Goal: Information Seeking & Learning: Find specific fact

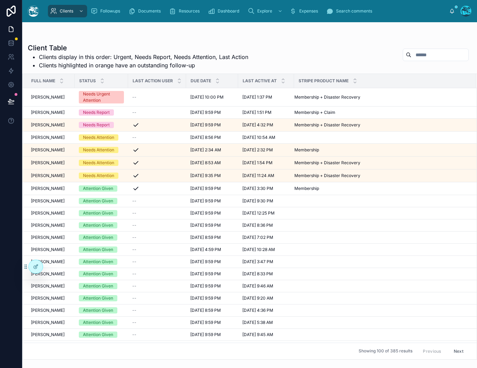
click at [428, 55] on input "text" at bounding box center [439, 55] width 57 height 10
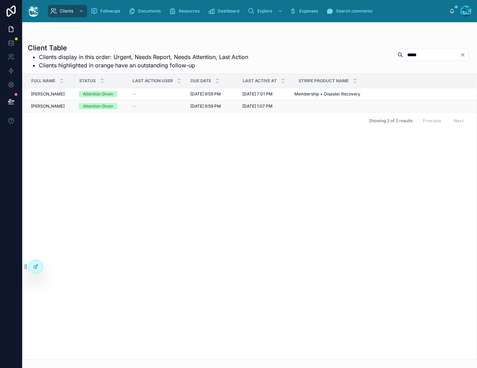
type input "*****"
click at [59, 102] on td "[PERSON_NAME] [PERSON_NAME]" at bounding box center [49, 106] width 52 height 12
click at [56, 105] on span "[PERSON_NAME]" at bounding box center [48, 106] width 34 height 6
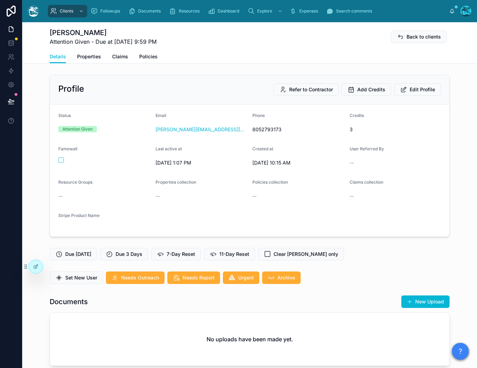
click at [104, 57] on div "Details Properties Claims Policies" at bounding box center [250, 56] width 400 height 13
click at [112, 58] on span "Claims" at bounding box center [120, 56] width 16 height 7
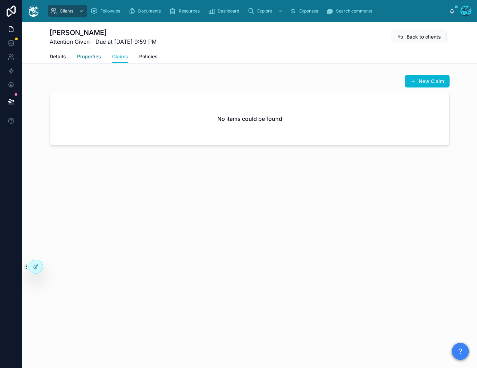
click at [87, 55] on span "Properties" at bounding box center [89, 56] width 24 height 7
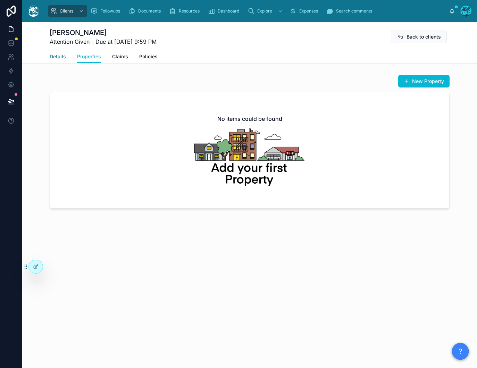
click at [51, 56] on span "Details" at bounding box center [58, 56] width 16 height 7
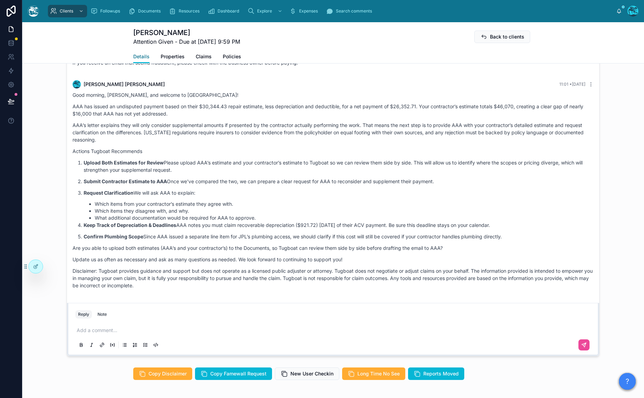
scroll to position [1636, 0]
click at [477, 42] on button "Back to clients" at bounding box center [503, 37] width 56 height 12
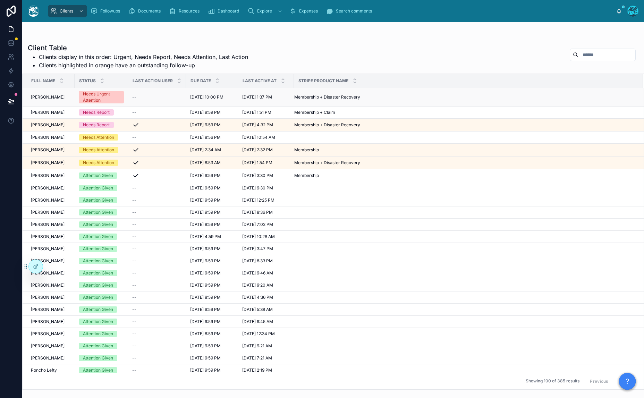
click at [47, 95] on span "[PERSON_NAME]" at bounding box center [48, 97] width 34 height 6
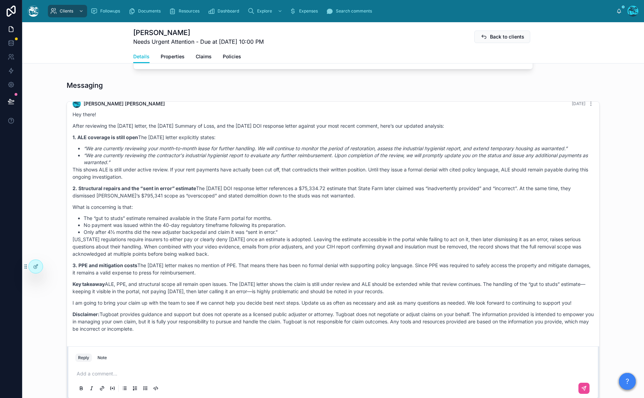
scroll to position [624, 0]
